Goal: Information Seeking & Learning: Learn about a topic

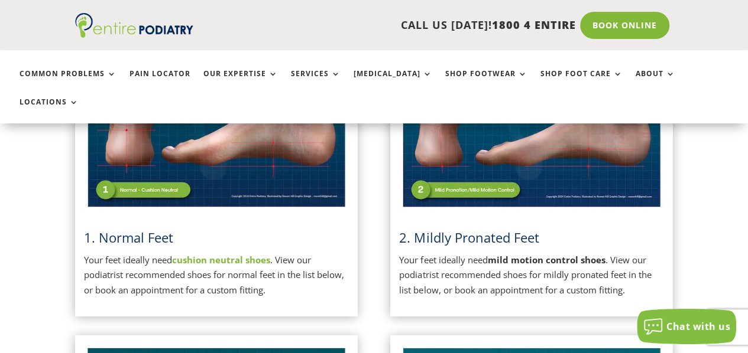
scroll to position [381, 0]
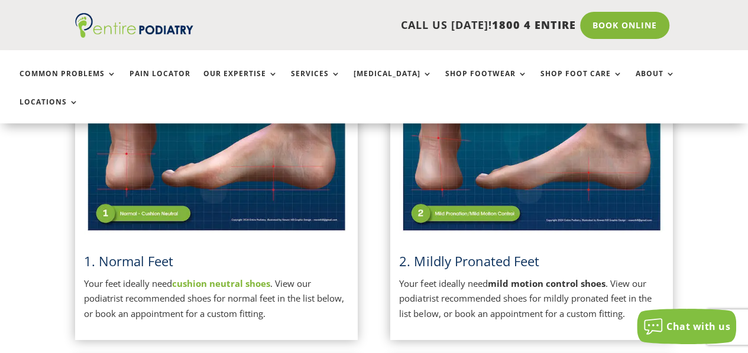
scroll to position [397, 0]
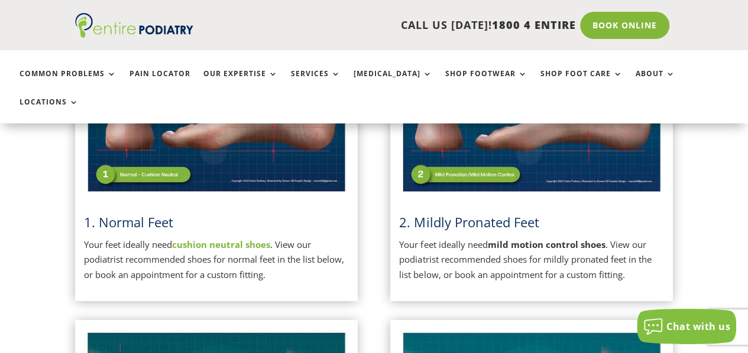
click at [262, 239] on strong "cushion neutral shoes" at bounding box center [221, 245] width 98 height 12
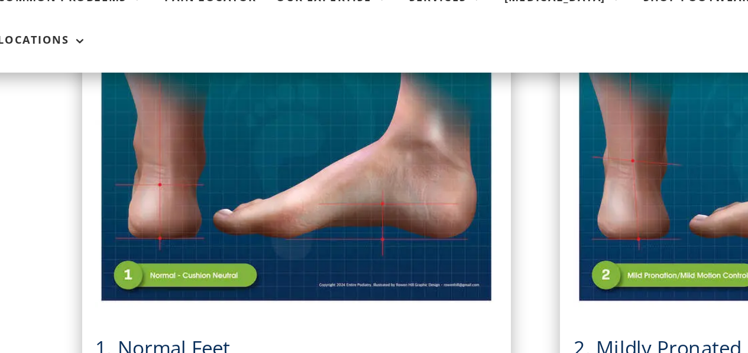
scroll to position [314, 0]
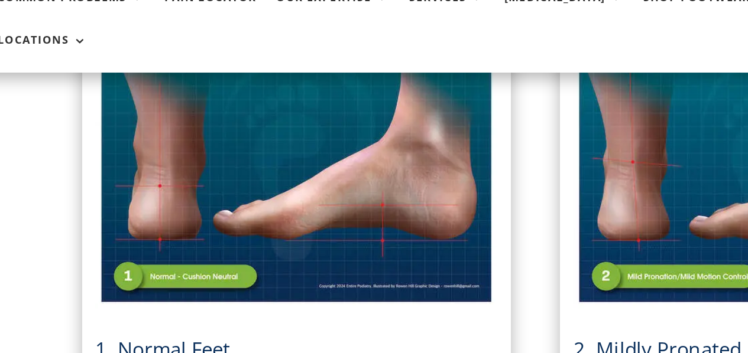
click at [449, 212] on img at bounding box center [531, 185] width 265 height 187
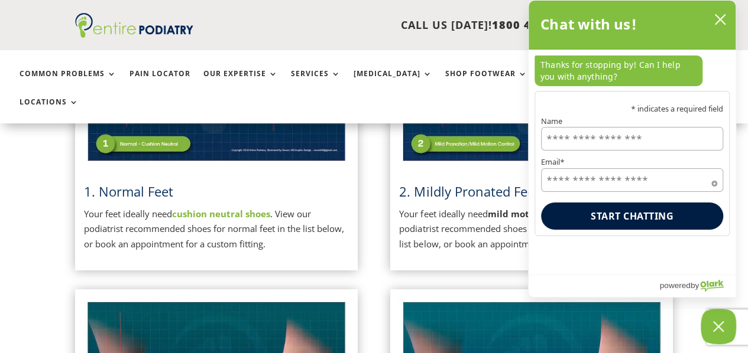
scroll to position [411, 0]
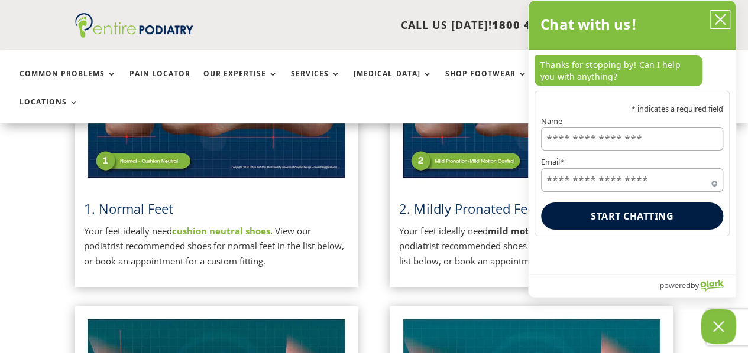
click at [723, 14] on icon "close chatbox" at bounding box center [720, 20] width 12 height 12
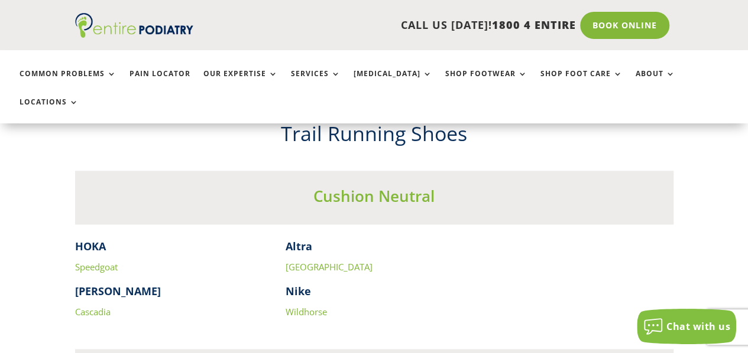
scroll to position [2999, 0]
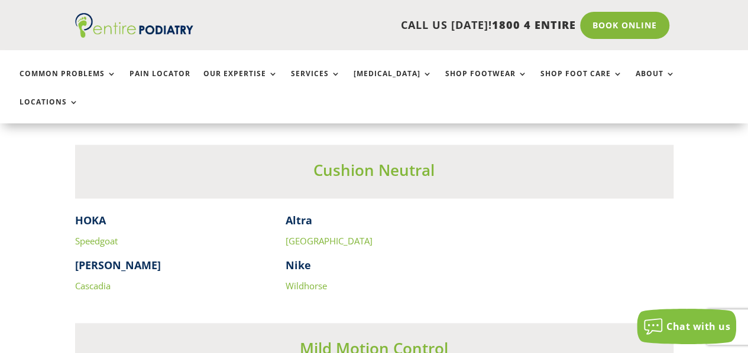
click at [113, 235] on link "Speedgoat" at bounding box center [96, 241] width 43 height 12
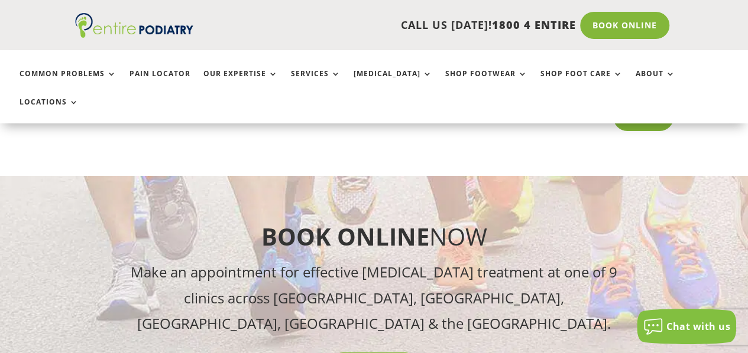
scroll to position [8845, 0]
